Goal: Task Accomplishment & Management: Manage account settings

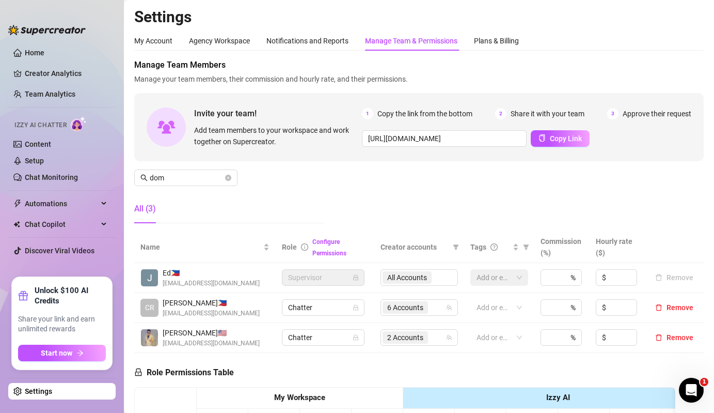
click at [191, 170] on span "dom" at bounding box center [185, 177] width 103 height 17
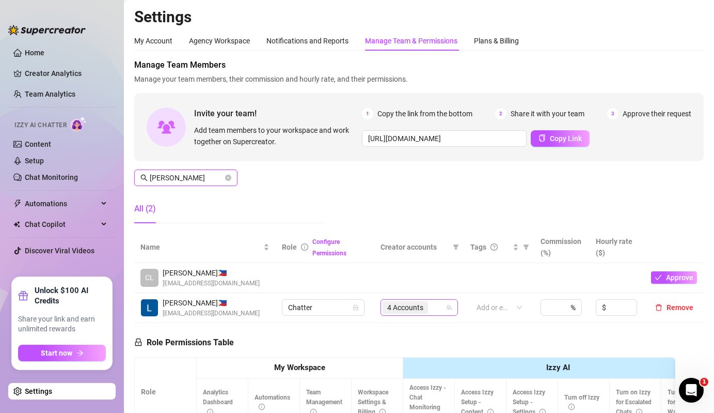
click at [423, 303] on span "4 Accounts" at bounding box center [405, 307] width 36 height 11
type input "[PERSON_NAME]"
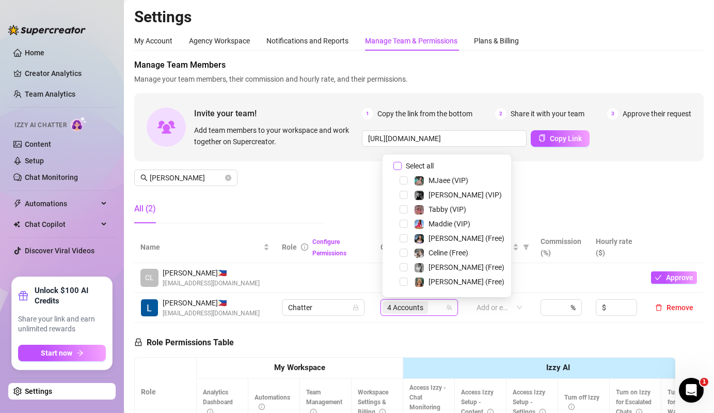
click at [428, 169] on span "Select all" at bounding box center [420, 165] width 36 height 11
click at [402, 169] on input "Select all" at bounding box center [397, 166] width 8 height 8
click at [428, 169] on span "Select all" at bounding box center [420, 165] width 36 height 11
click at [402, 169] on input "Select all" at bounding box center [397, 166] width 8 height 8
checkbox input "false"
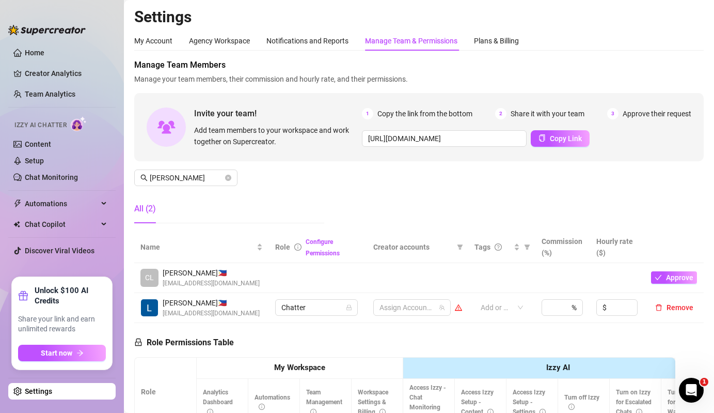
click at [424, 298] on td "Assign Accounts" at bounding box center [417, 308] width 101 height 30
click at [422, 305] on div at bounding box center [406, 307] width 62 height 14
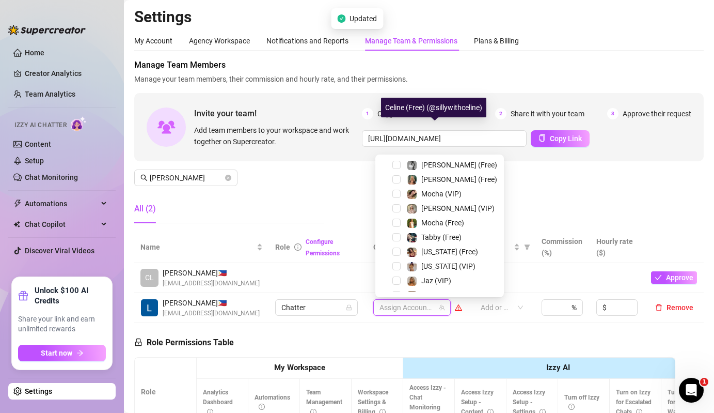
scroll to position [157, 0]
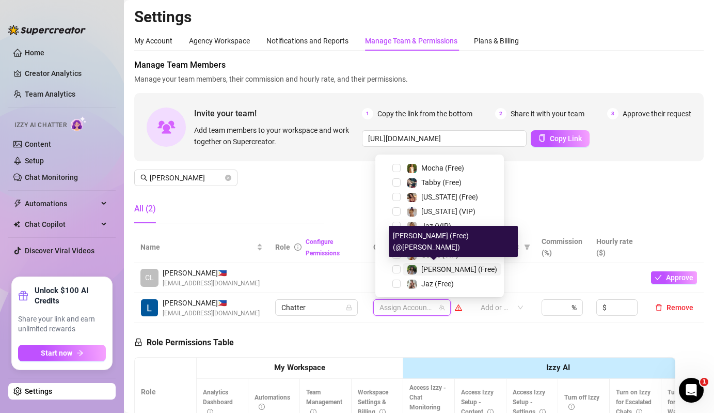
click at [426, 267] on span "[PERSON_NAME] (Free)" at bounding box center [459, 269] width 76 height 8
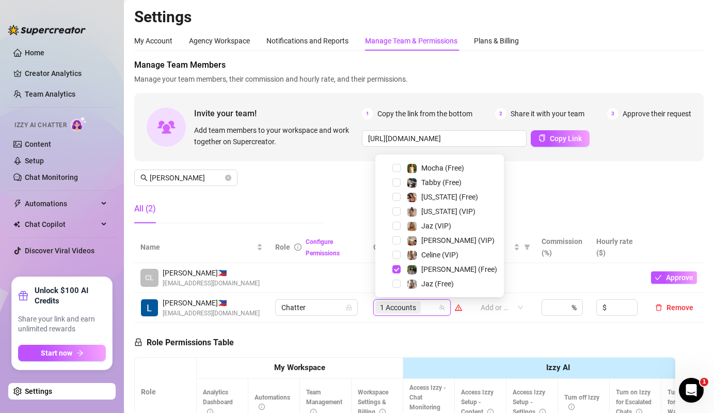
click at [388, 239] on span at bounding box center [384, 240] width 12 height 12
click at [398, 241] on span "Select tree node" at bounding box center [396, 240] width 8 height 8
click at [322, 204] on div "All (2)" at bounding box center [229, 208] width 190 height 29
